Goal: Ask a question: Seek information or help from site administrators or community

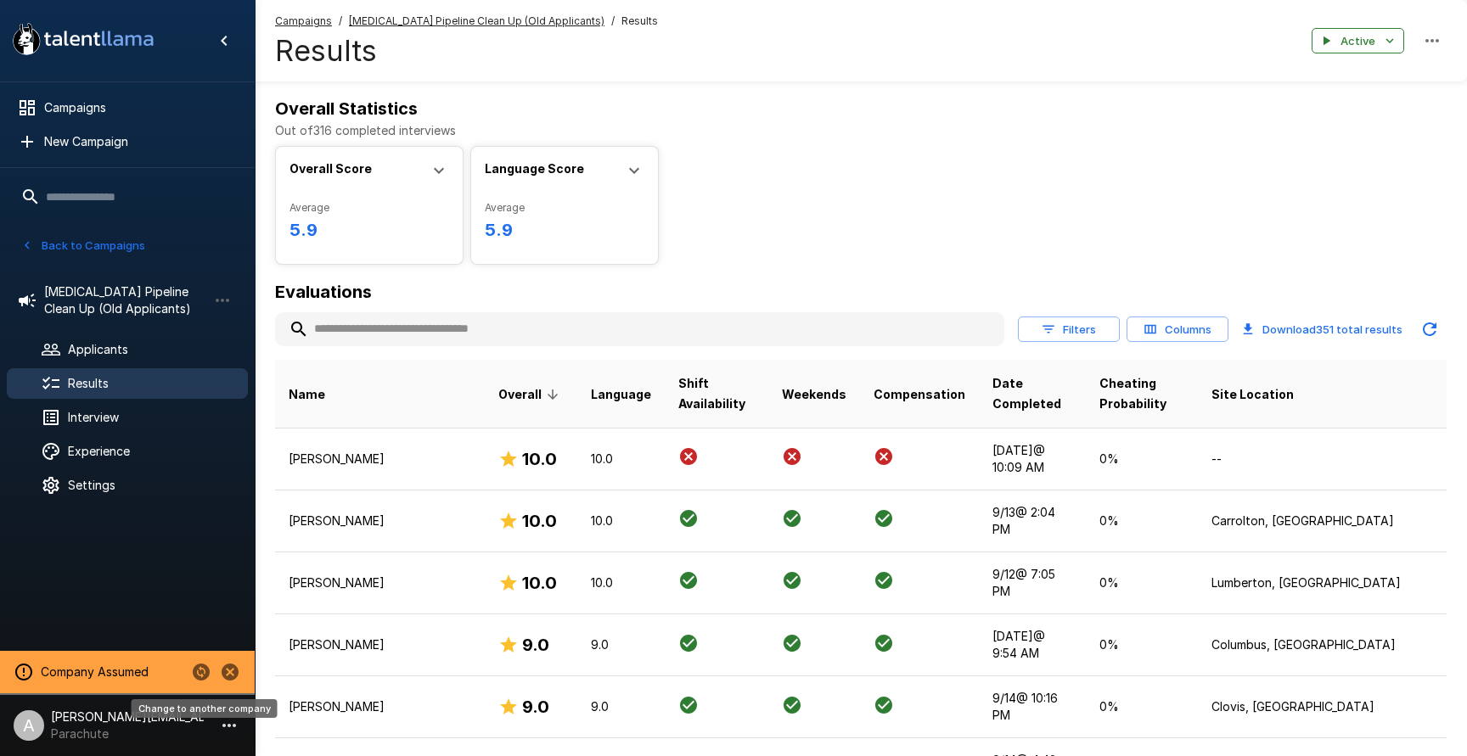
click at [203, 668] on icon "Change to another company" at bounding box center [201, 672] width 17 height 17
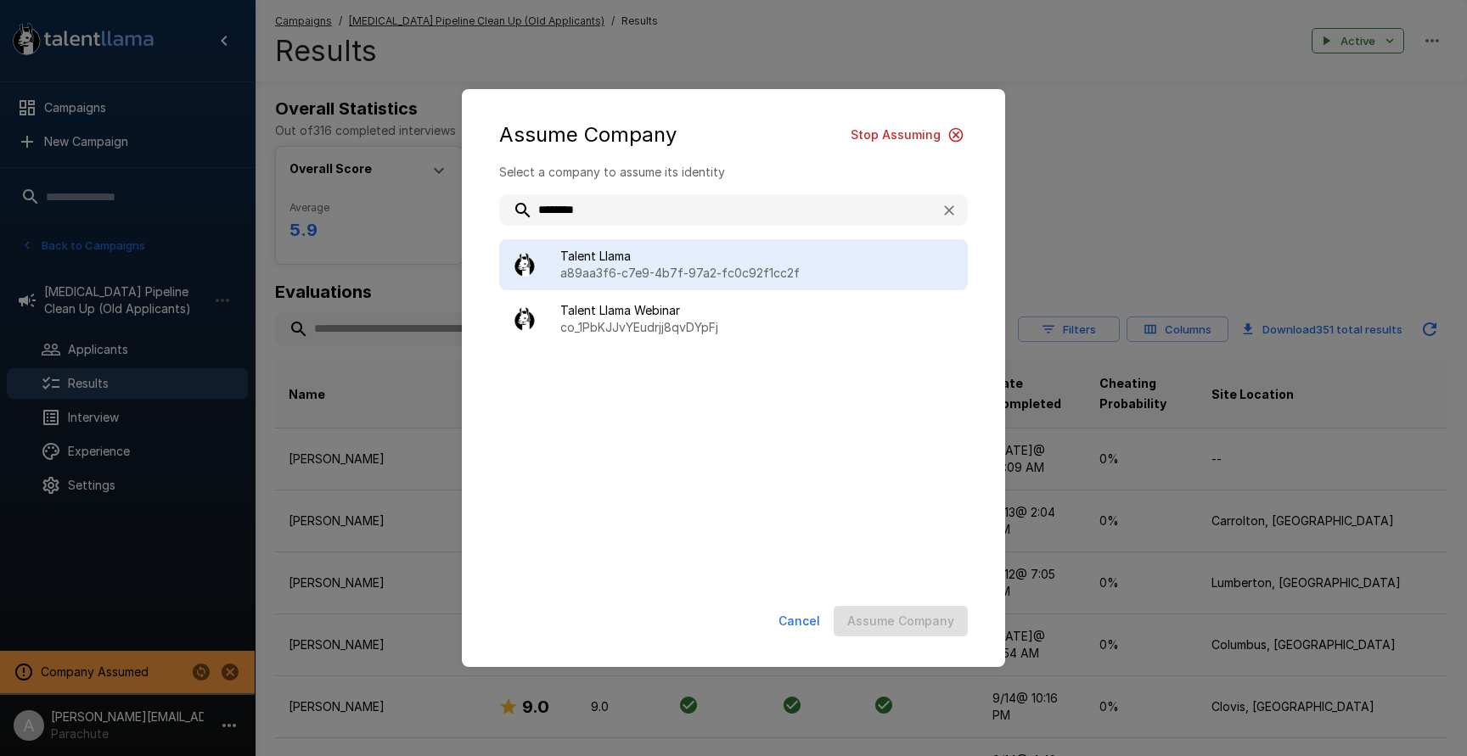
type input "********"
click at [635, 255] on span "Talent Llama" at bounding box center [757, 256] width 394 height 17
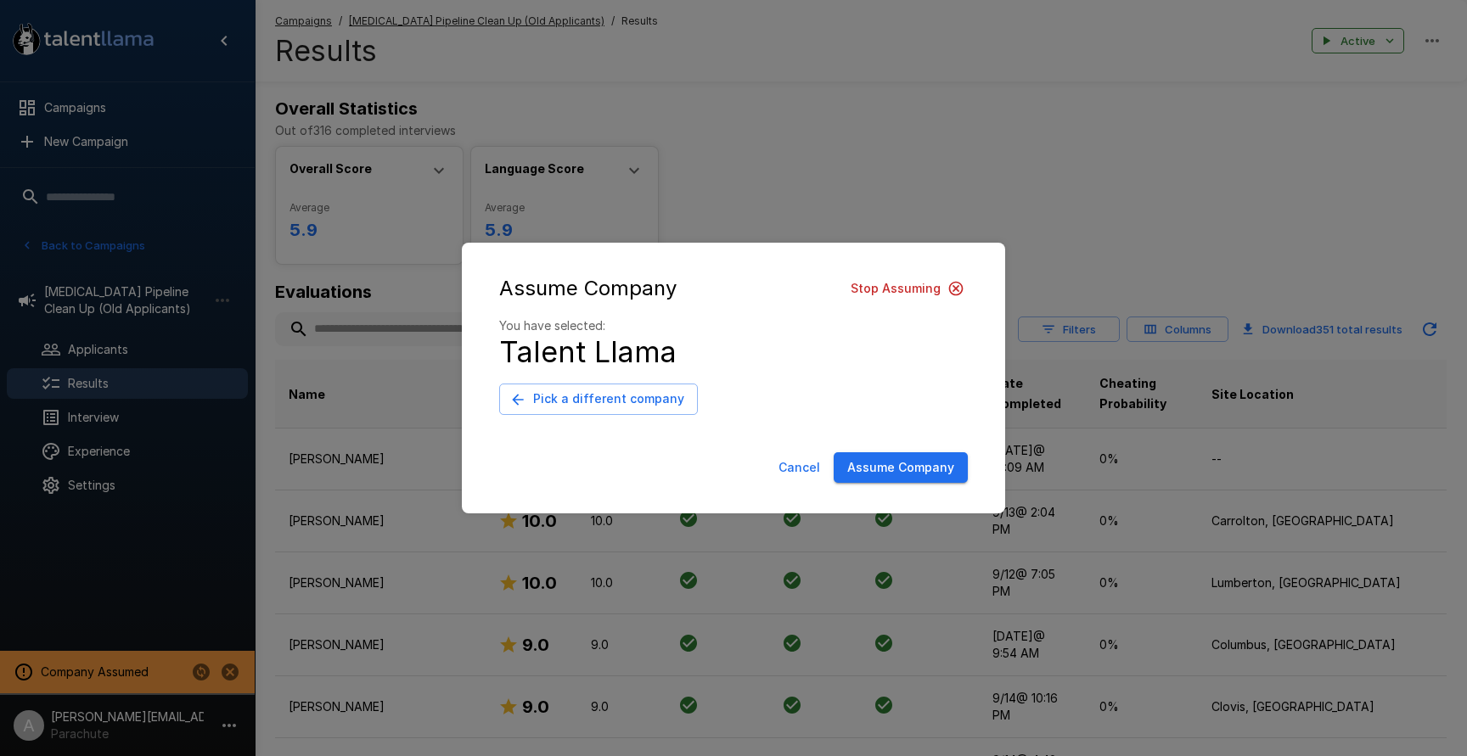
click at [882, 470] on button "Assume Company" at bounding box center [900, 467] width 134 height 31
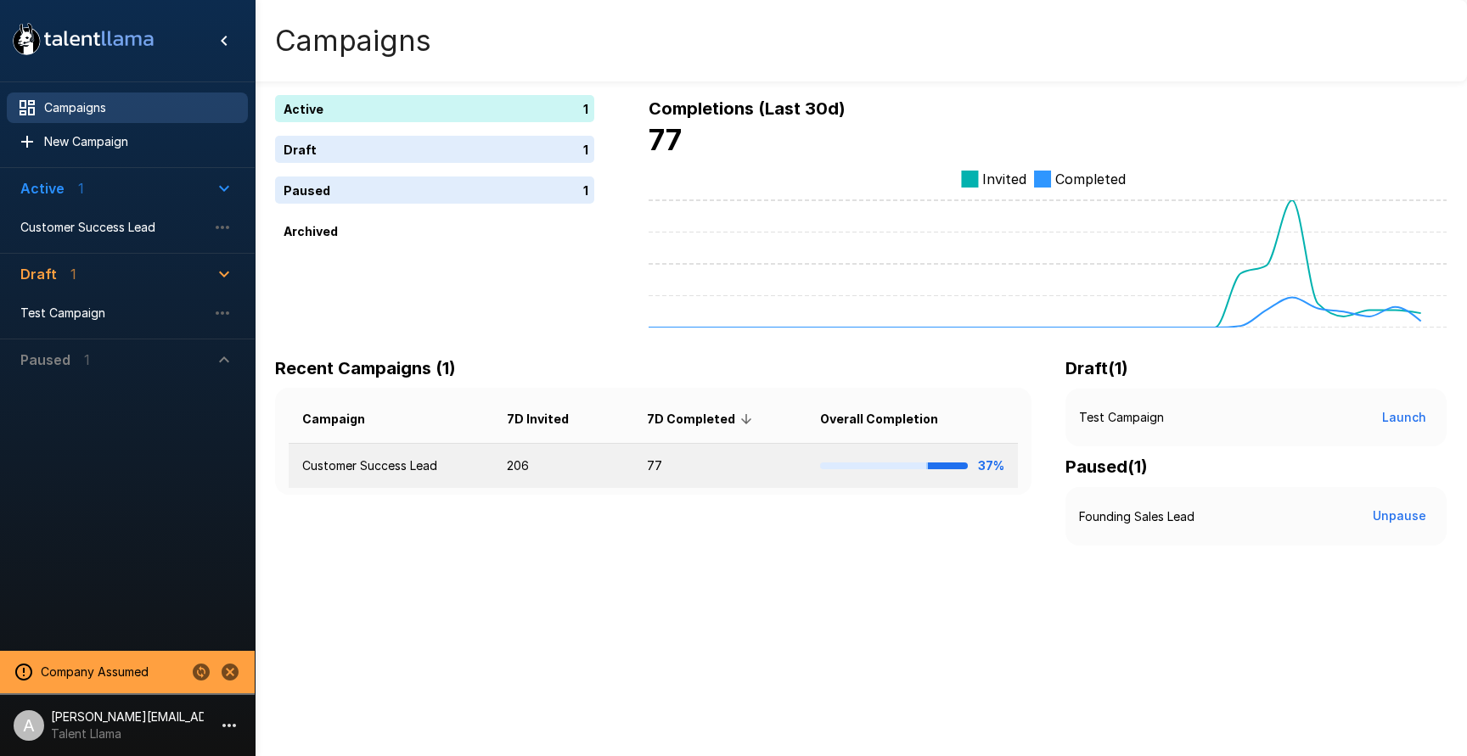
click at [518, 452] on td "206" at bounding box center [563, 466] width 140 height 45
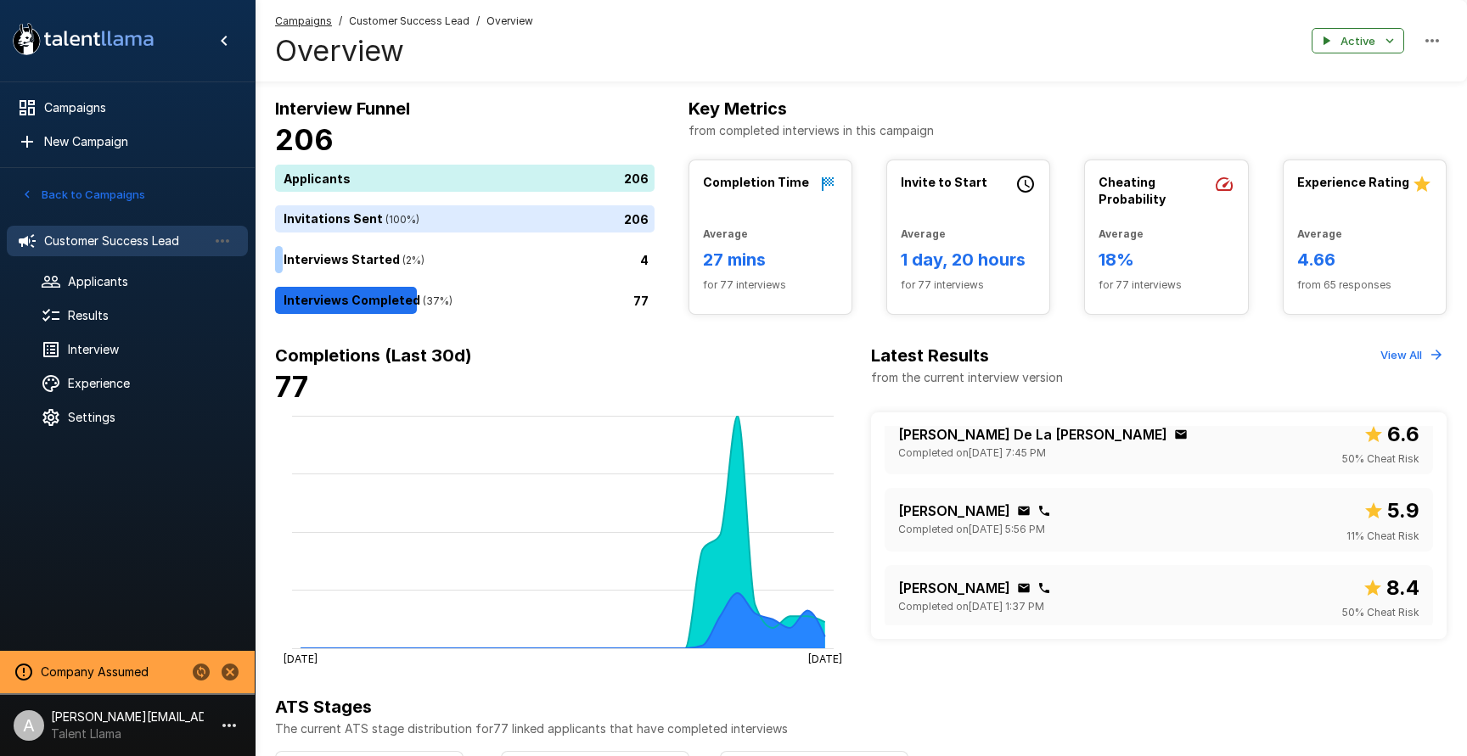
scroll to position [328, 0]
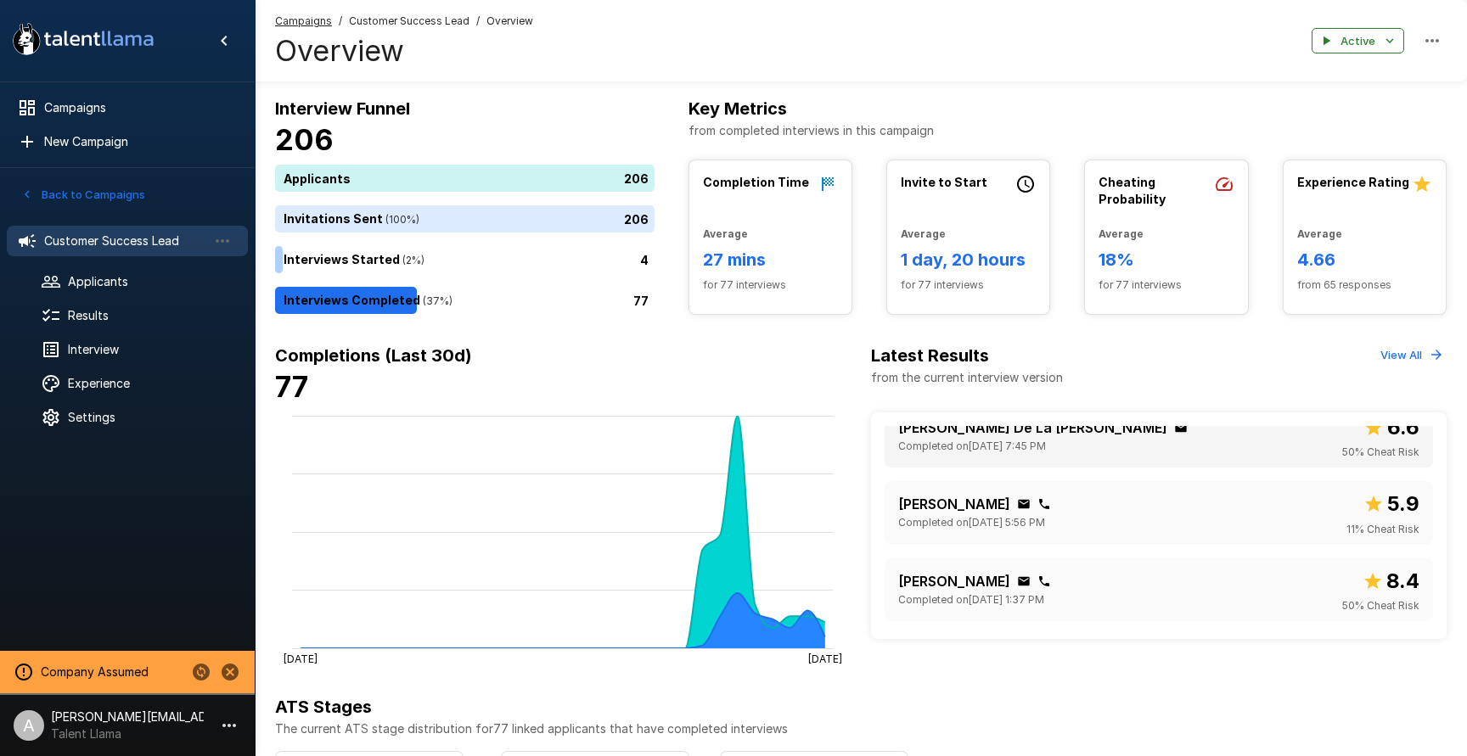
click at [1195, 450] on div "[PERSON_NAME] De La [PERSON_NAME] Completed on [DATE] 7:45 PM 6.6 50 % Cheat Ri…" at bounding box center [1158, 436] width 521 height 49
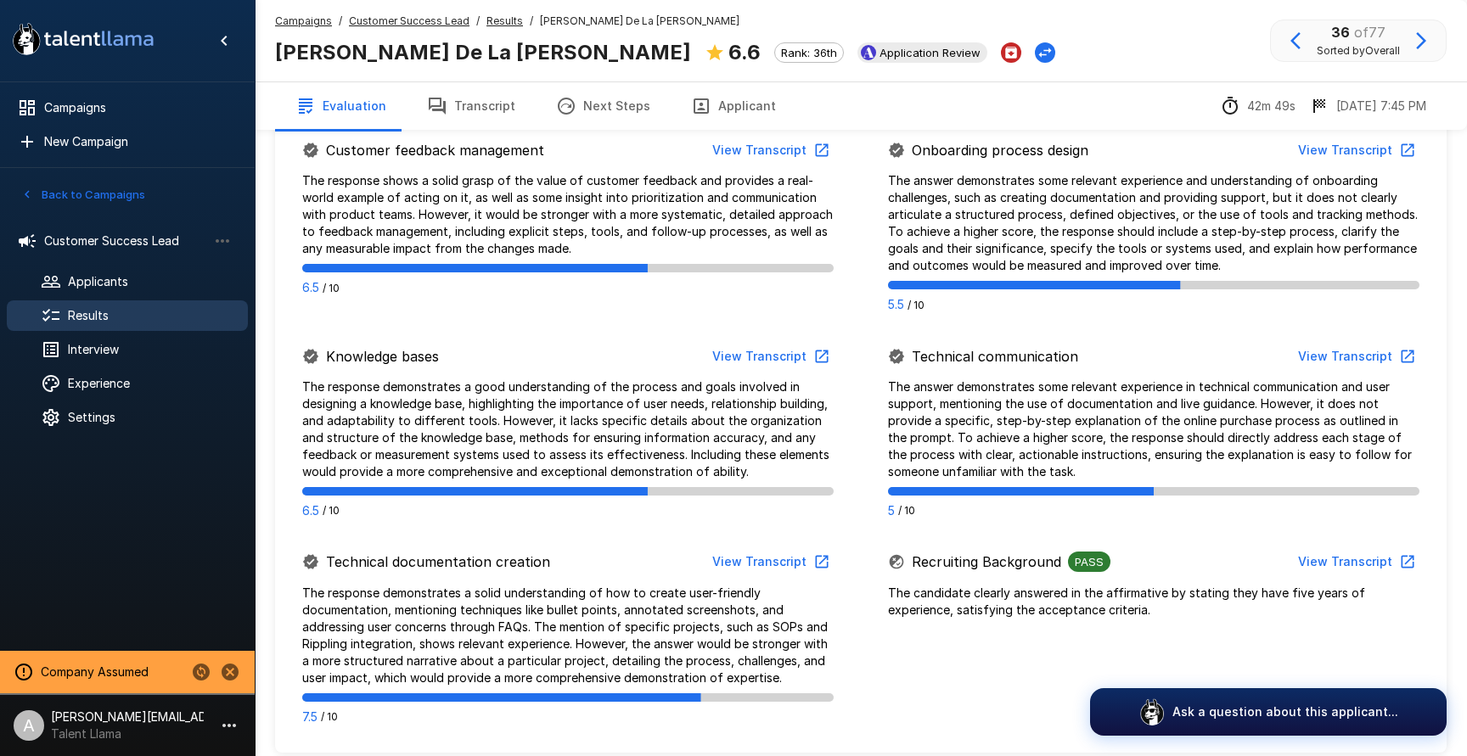
scroll to position [890, 0]
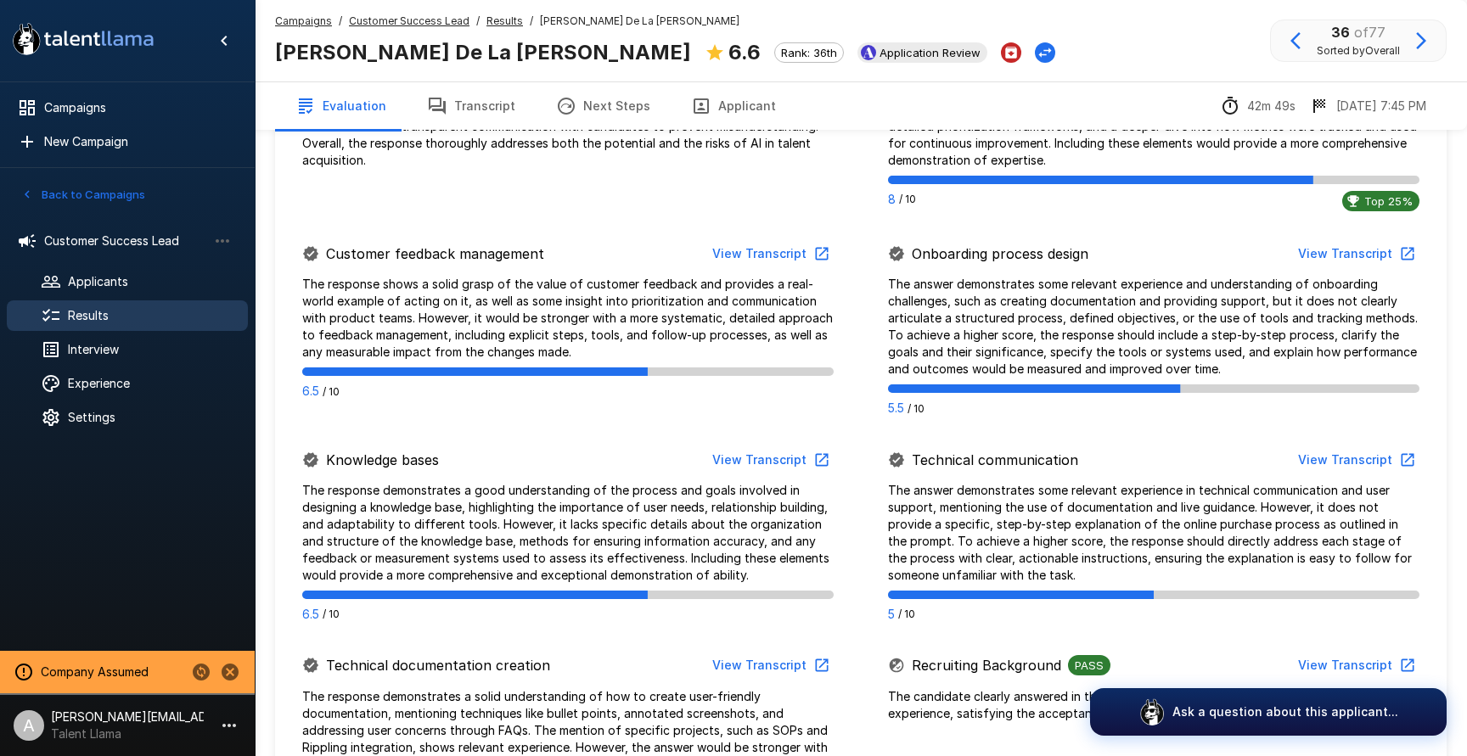
click at [766, 448] on button "View Transcript" at bounding box center [769, 460] width 128 height 31
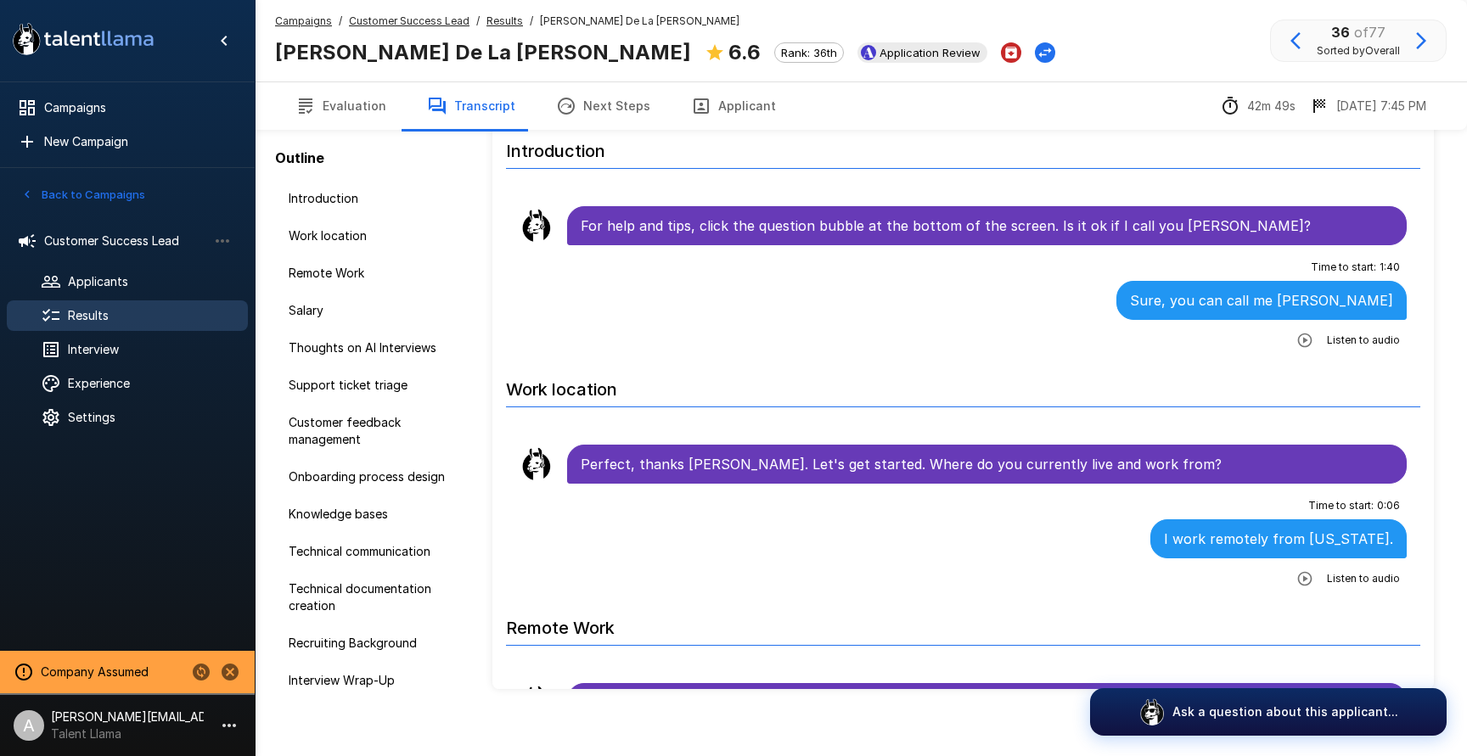
scroll to position [70, 0]
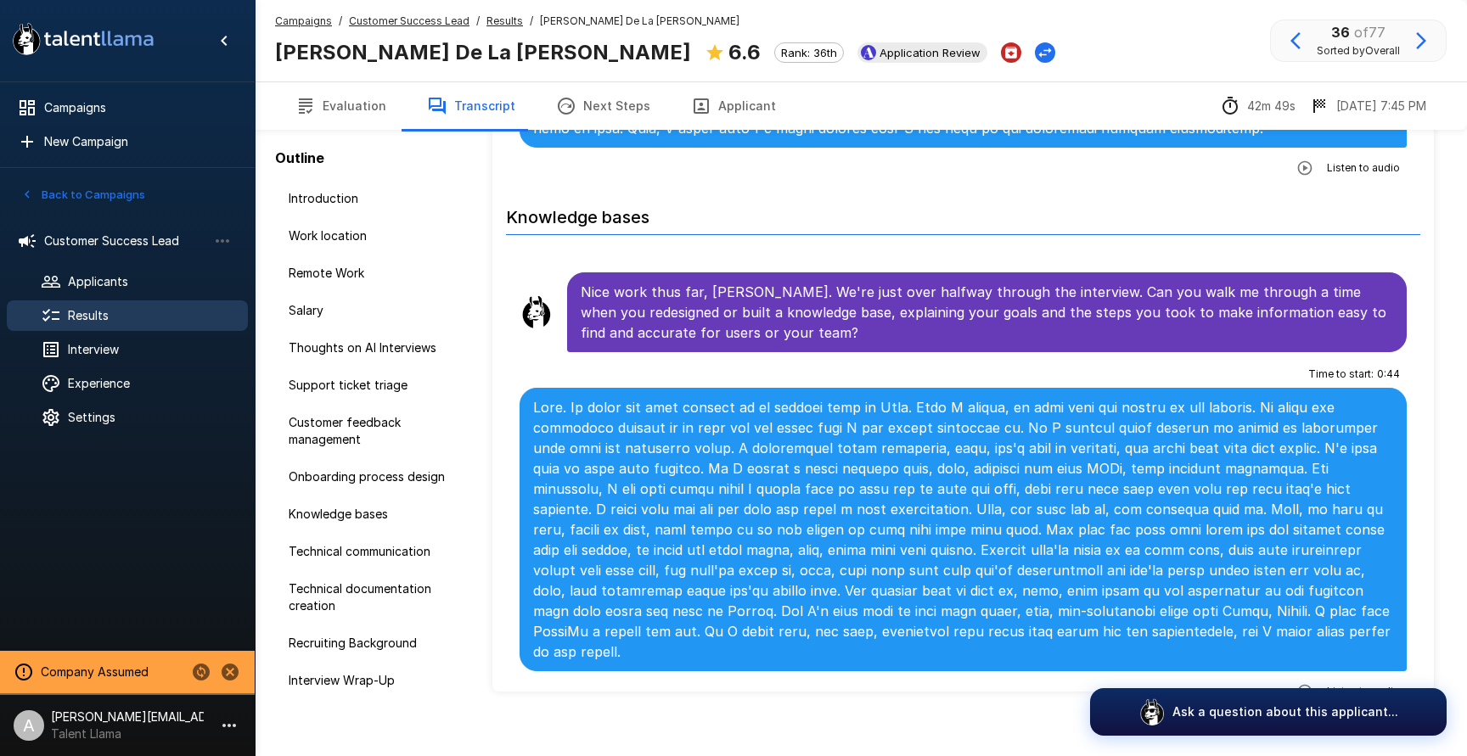
scroll to position [4412, 0]
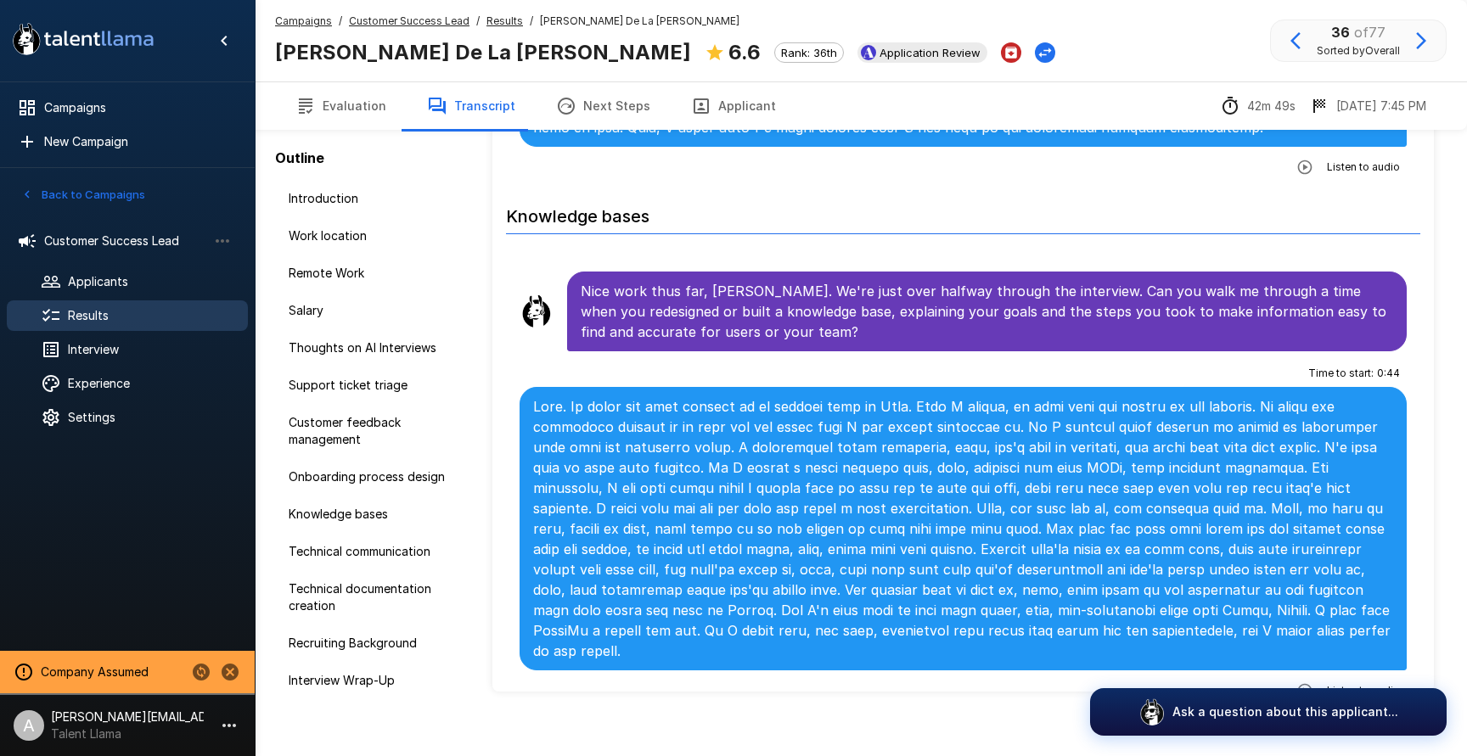
click at [1296, 676] on button "button" at bounding box center [1304, 691] width 31 height 31
click at [1237, 685] on icon "button" at bounding box center [1234, 692] width 14 height 14
click at [1224, 716] on p "Ask a question about this applicant..." at bounding box center [1285, 712] width 237 height 18
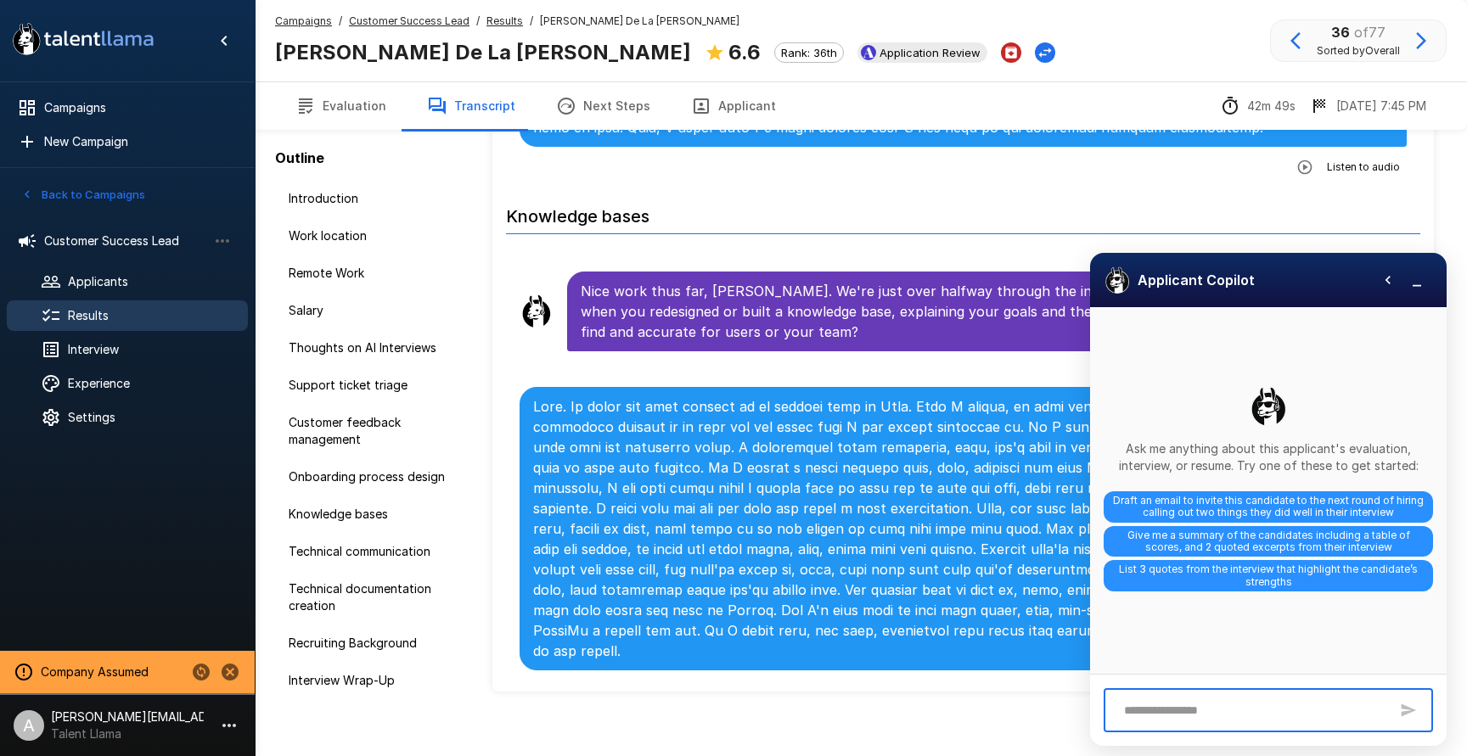
click at [1224, 716] on textarea at bounding box center [1251, 711] width 273 height 30
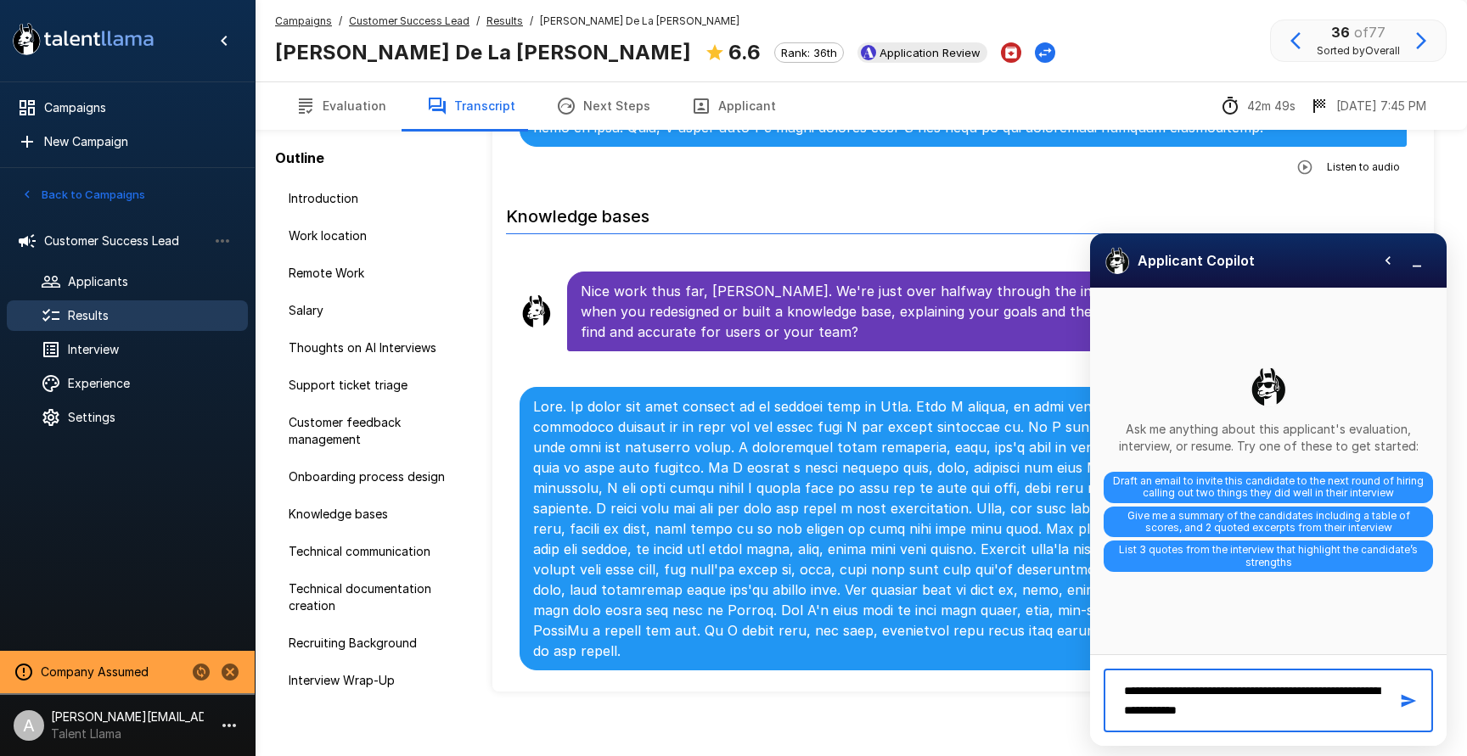
type textarea "**********"
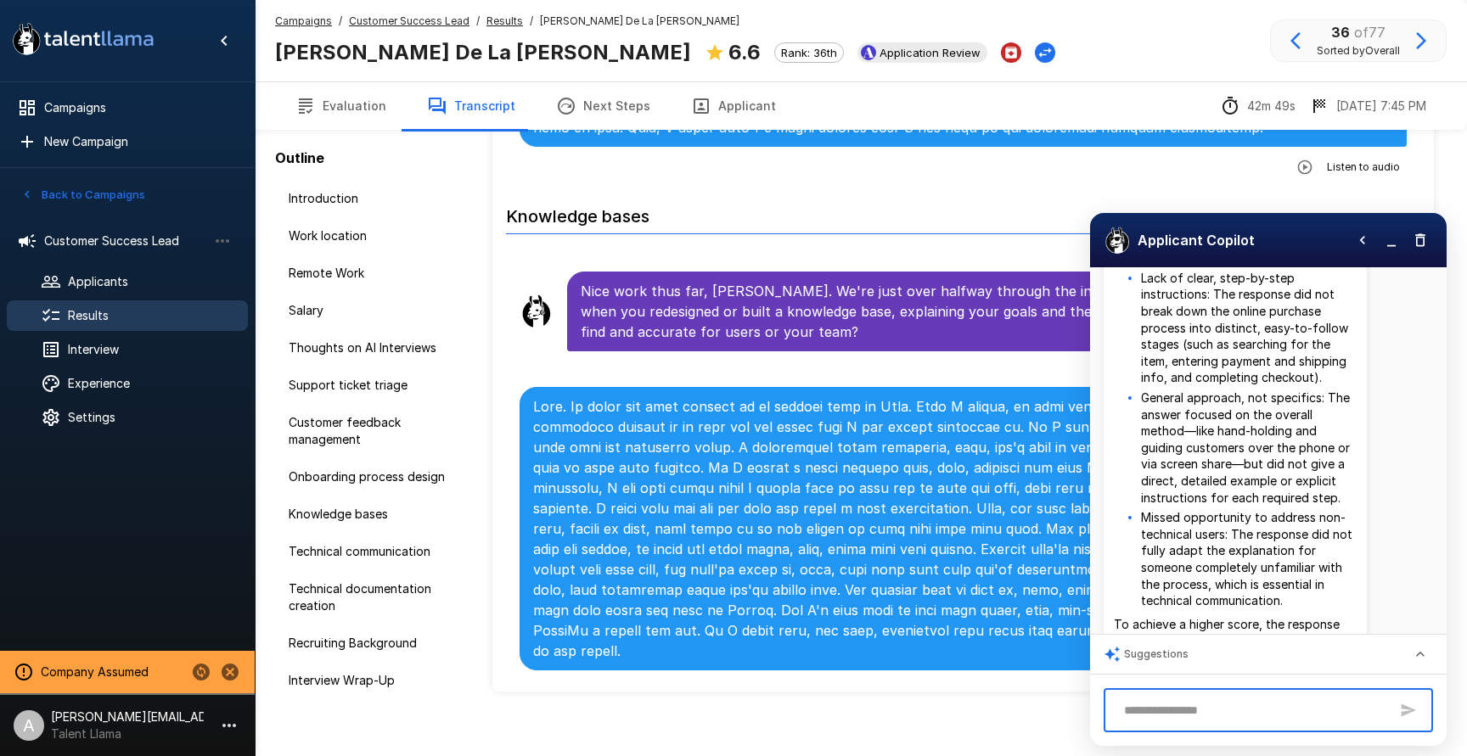
scroll to position [148, 0]
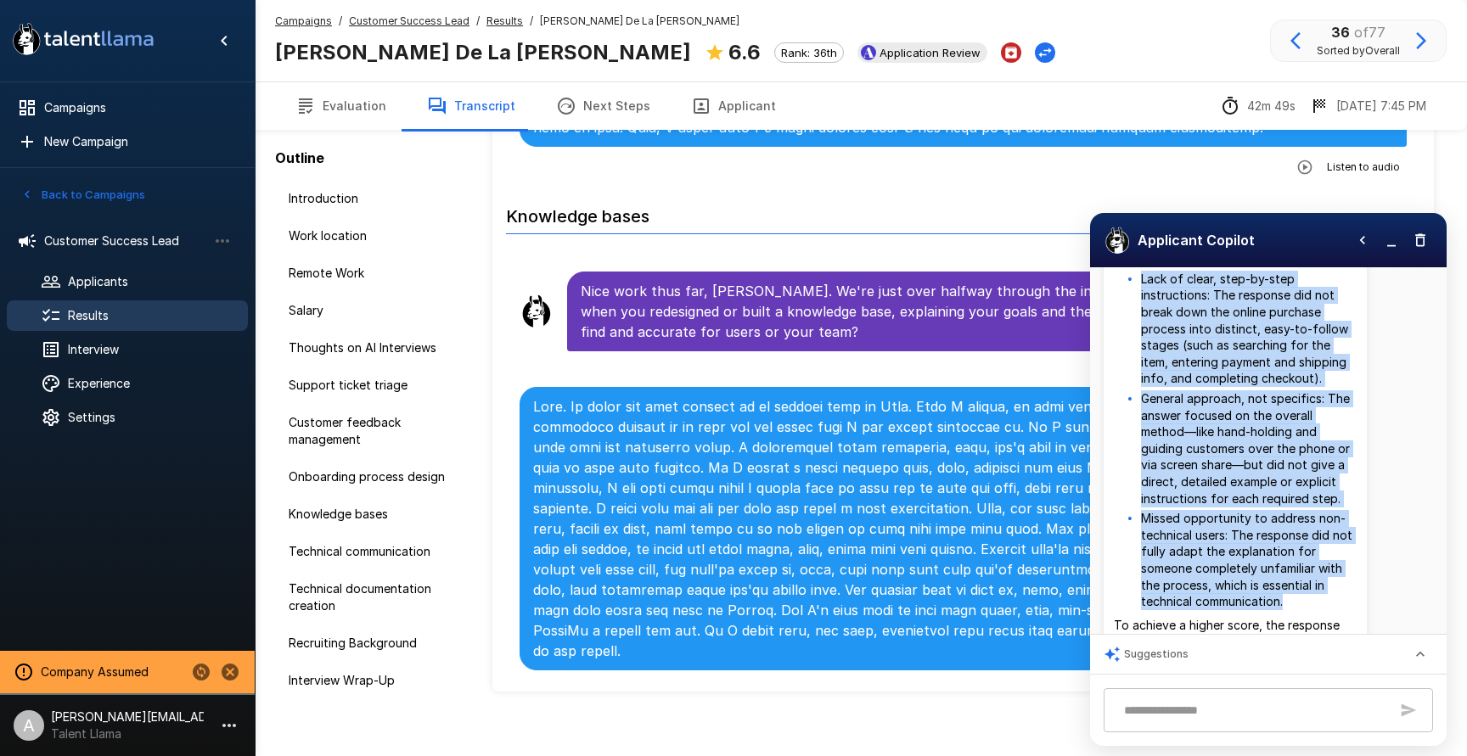
drag, startPoint x: 1282, startPoint y: 582, endPoint x: 1131, endPoint y: 287, distance: 332.2
click at [1130, 282] on ul "Lack of clear, step-by-step instructions: The response did not break down the o…" at bounding box center [1235, 441] width 243 height 340
copy ul "Lack of clear, step-by-step instructions: The response did not break down the o…"
